Goal: Information Seeking & Learning: Learn about a topic

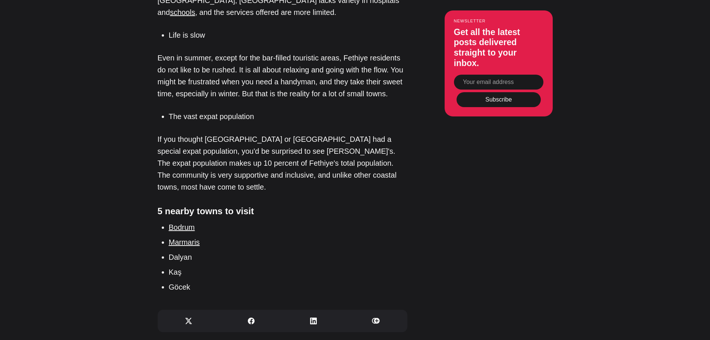
scroll to position [2423, 0]
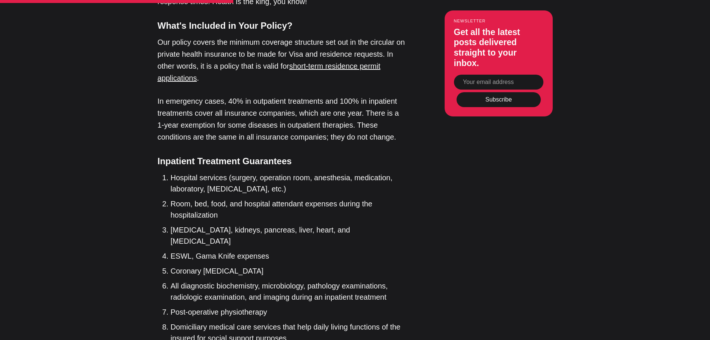
scroll to position [634, 0]
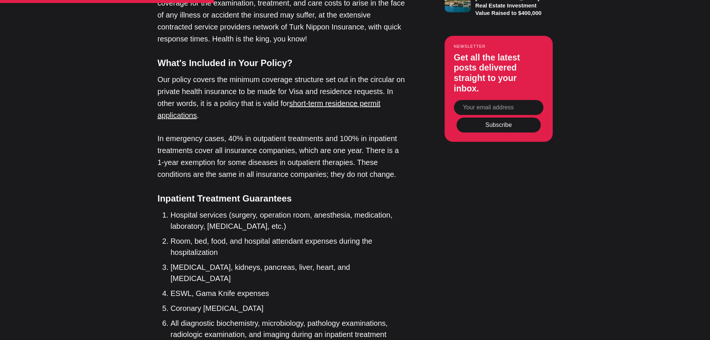
click at [504, 100] on input "Your email address" at bounding box center [498, 107] width 89 height 15
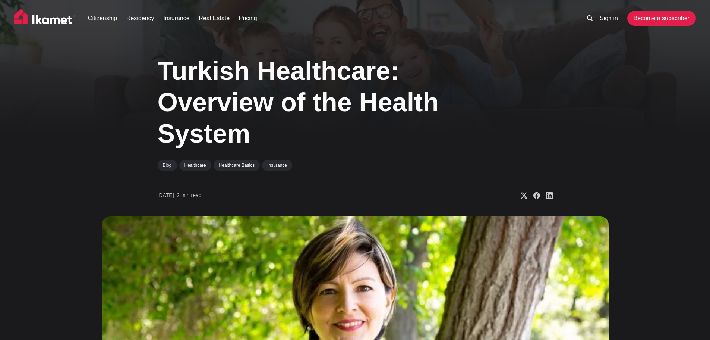
scroll to position [0, 0]
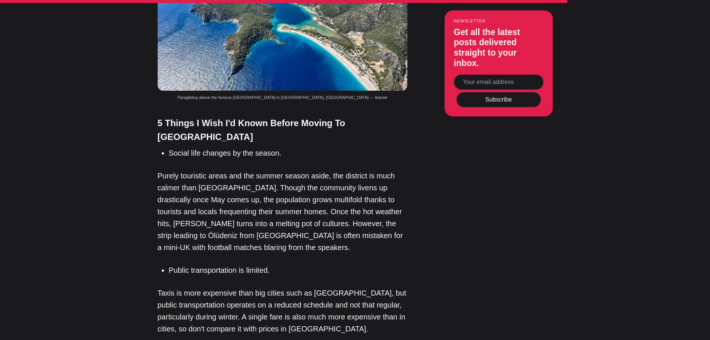
scroll to position [1827, 0]
